Goal: Find specific page/section: Find specific page/section

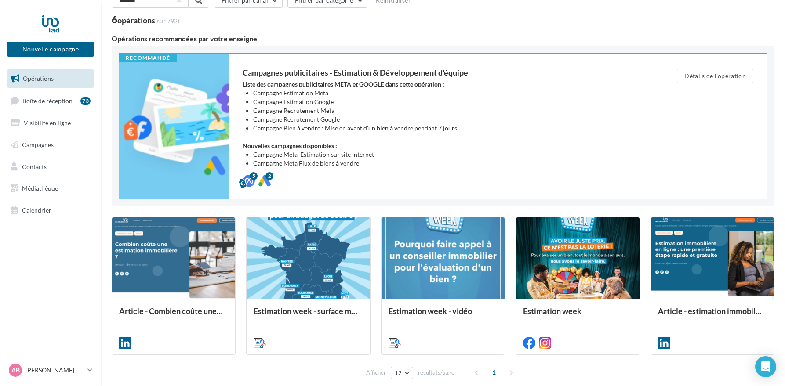
scroll to position [46, 0]
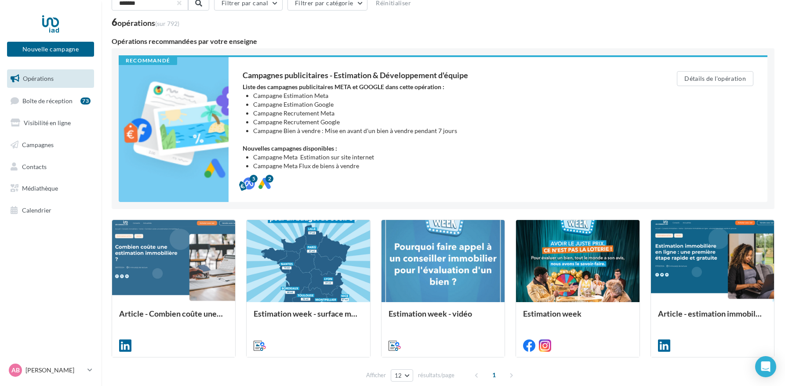
click at [39, 78] on span "Opérations" at bounding box center [38, 78] width 31 height 7
click at [45, 145] on span "Campagnes" at bounding box center [38, 144] width 32 height 7
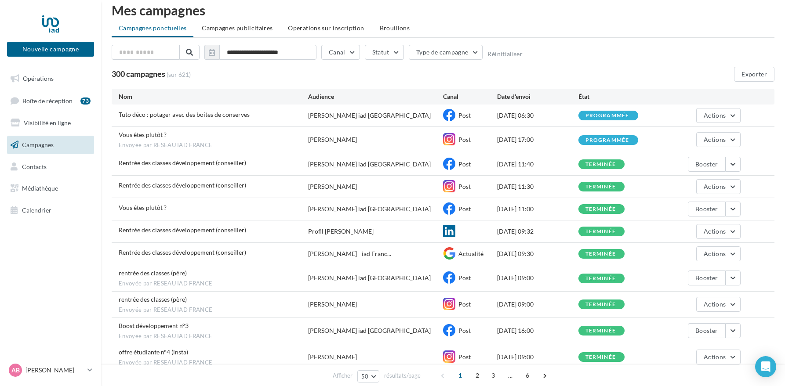
scroll to position [17, 0]
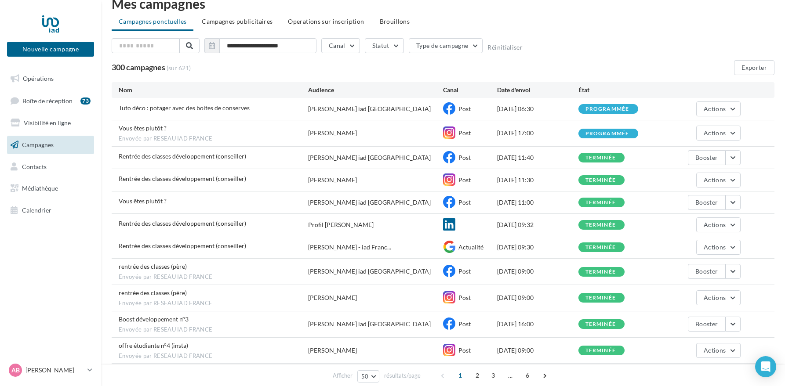
click at [251, 21] on span "Campagnes publicitaires" at bounding box center [237, 21] width 71 height 7
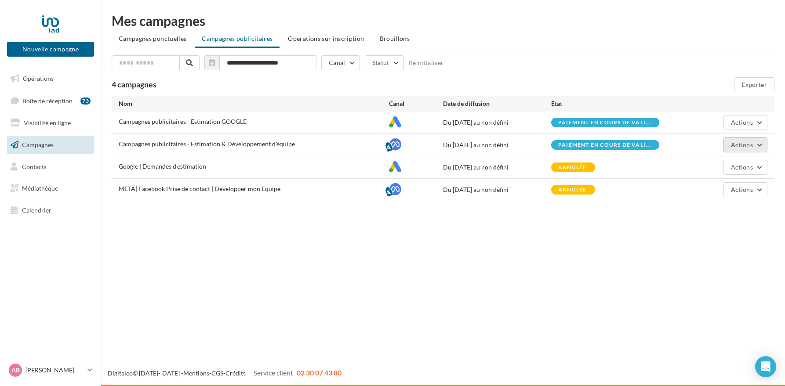
click at [755, 145] on button "Actions" at bounding box center [745, 145] width 44 height 15
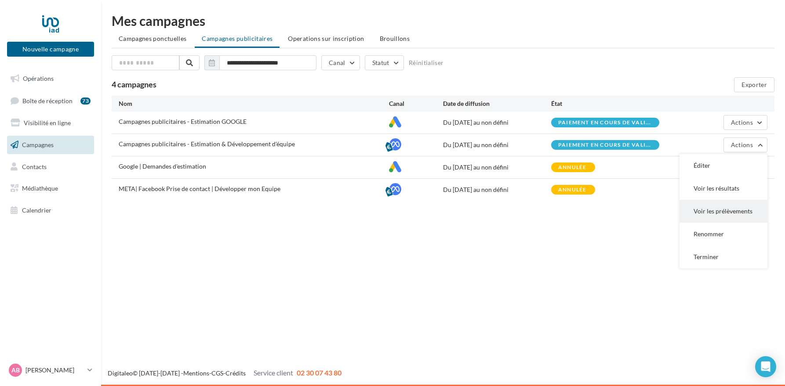
click at [712, 211] on button "Voir les prélèvements" at bounding box center [723, 211] width 88 height 23
